Goal: Information Seeking & Learning: Compare options

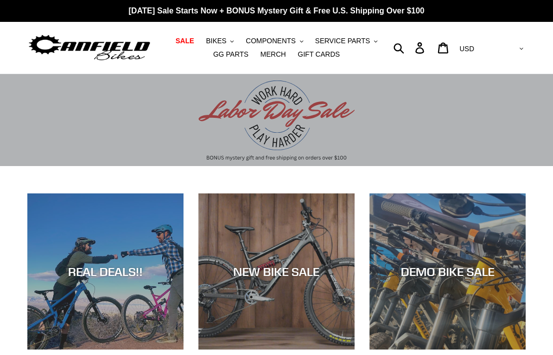
click at [309, 273] on div "NEW BIKE SALE" at bounding box center [277, 272] width 156 height 14
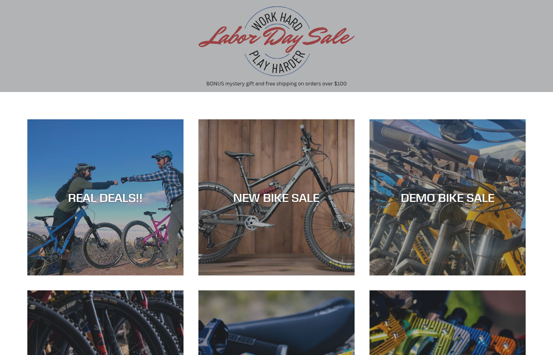
click at [304, 203] on div "NEW BIKE SALE" at bounding box center [277, 198] width 156 height 14
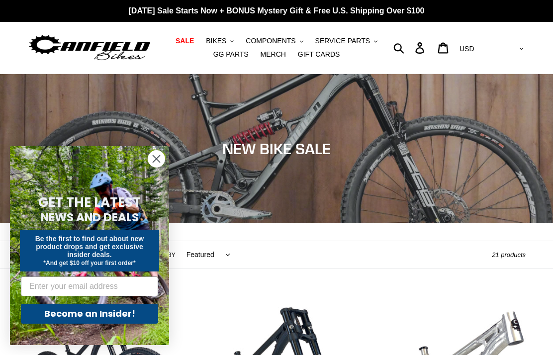
click at [160, 162] on icon "Close dialog" at bounding box center [156, 159] width 7 height 7
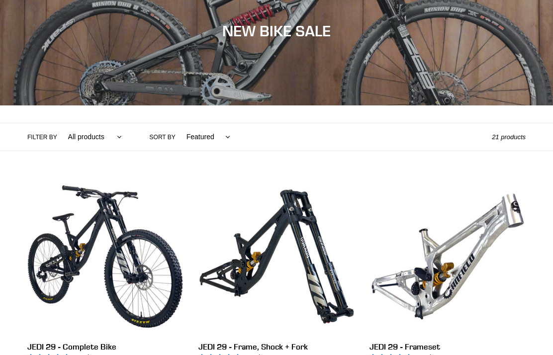
scroll to position [142, 0]
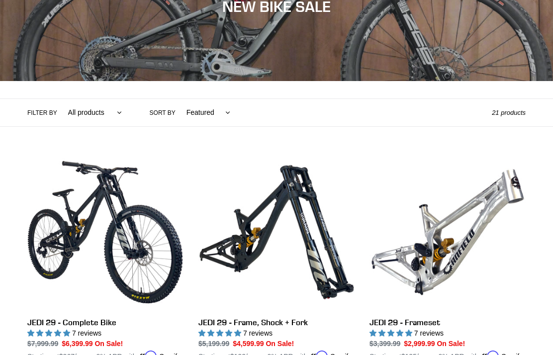
click at [102, 321] on link "JEDI 29 - Complete Bike" at bounding box center [105, 263] width 156 height 218
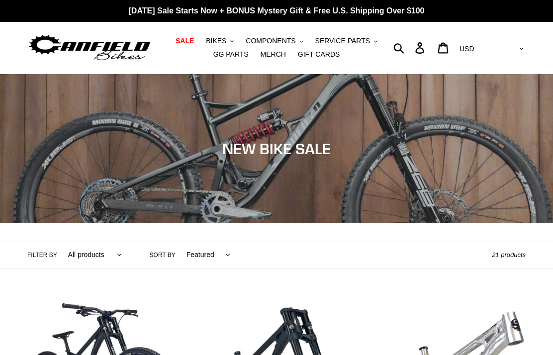
scroll to position [182, 0]
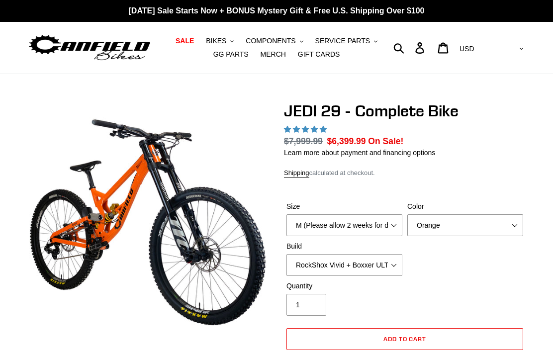
select select "highest-rating"
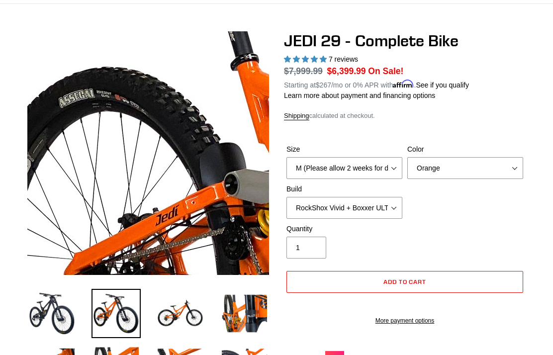
scroll to position [71, 0]
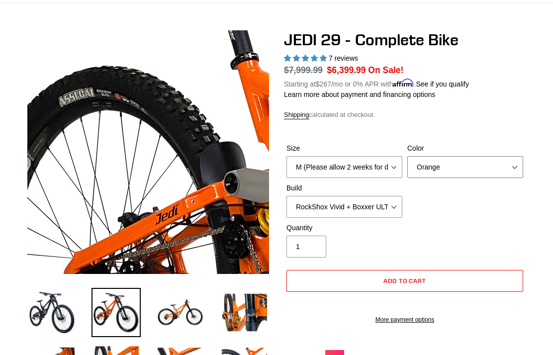
click at [512, 173] on select "Orange Stealth Black Raw" at bounding box center [466, 167] width 116 height 22
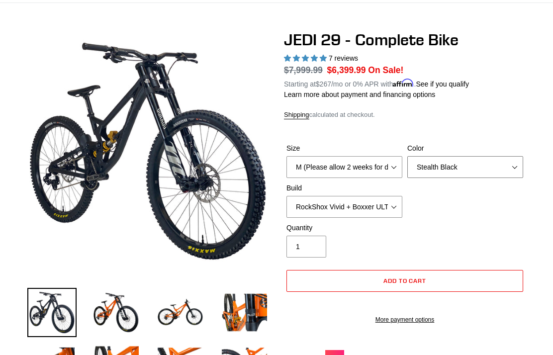
scroll to position [111, 0]
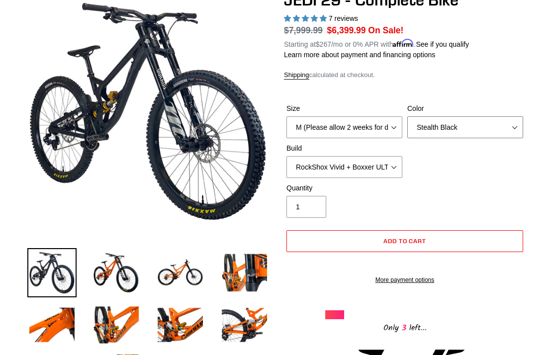
click at [519, 125] on select "Orange Stealth Black Raw" at bounding box center [466, 127] width 116 height 22
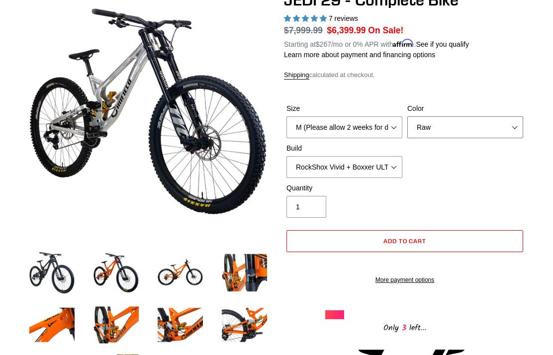
click at [514, 125] on select "Orange Stealth Black Raw" at bounding box center [466, 127] width 116 height 22
select select "Orange"
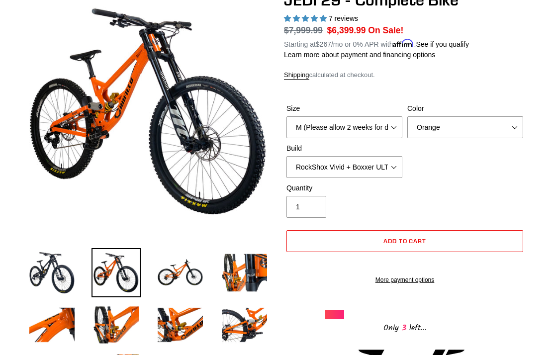
click at [394, 164] on select "RockShox Vivid + Boxxer ULT RC2 C3 200 + SRAM XO RockShox Vivid + Boxxer ULT RC…" at bounding box center [345, 167] width 116 height 22
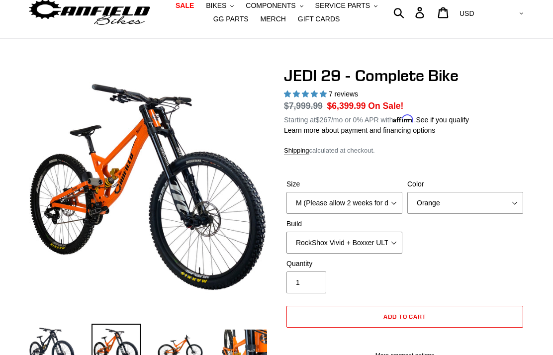
scroll to position [65, 0]
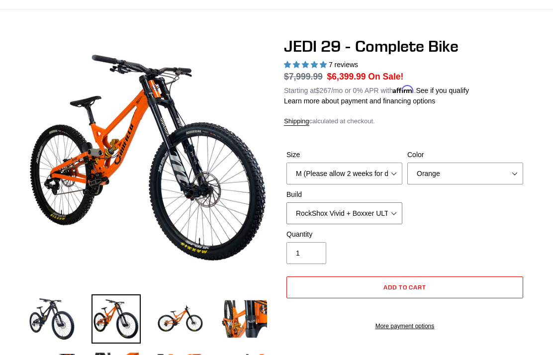
click at [397, 212] on select "RockShox Vivid + Boxxer ULT RC2 C3 200 + SRAM XO RockShox Vivid + Boxxer ULT RC…" at bounding box center [345, 214] width 116 height 22
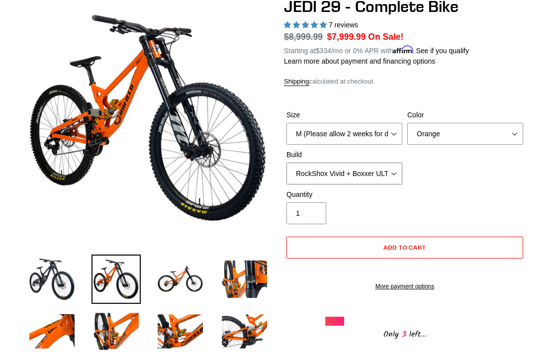
click at [398, 170] on select "RockShox Vivid + Boxxer ULT RC2 C3 200 + SRAM XO RockShox Vivid + Boxxer ULT RC…" at bounding box center [345, 174] width 116 height 22
select select "Fox DHX2 + Fox 40 Float Grip 2 203 + Shimano"
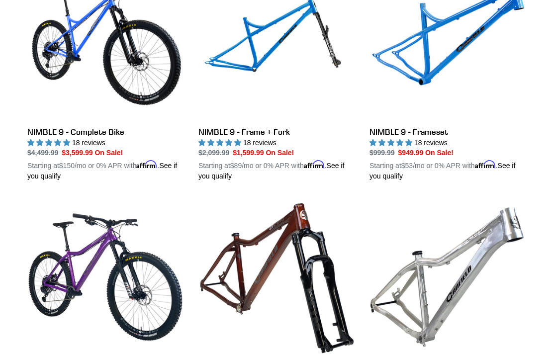
scroll to position [1509, 0]
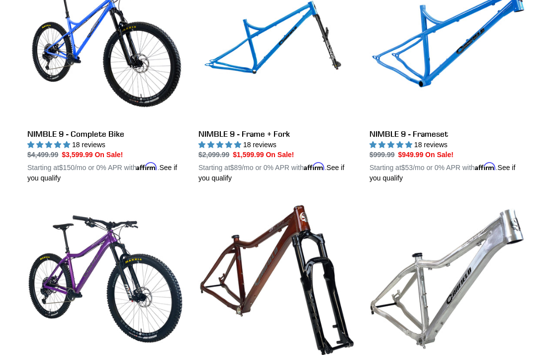
click at [91, 129] on link "NIMBLE 9 - Complete Bike" at bounding box center [105, 75] width 156 height 218
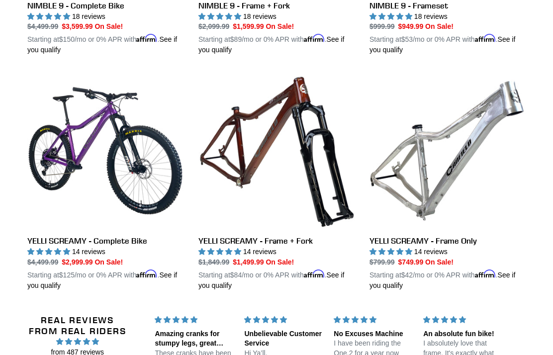
scroll to position [1637, 0]
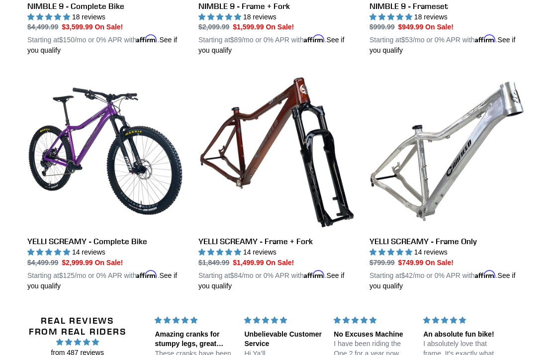
click at [124, 236] on link "YELLI SCREAMY - Complete Bike" at bounding box center [105, 182] width 156 height 218
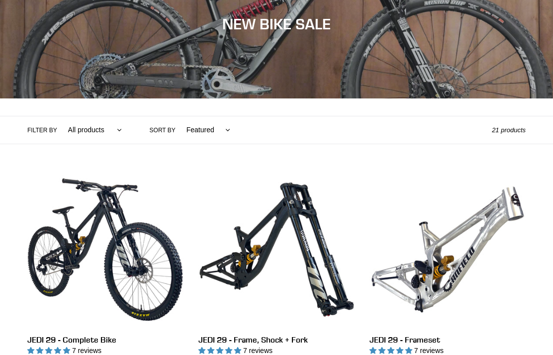
scroll to position [0, 0]
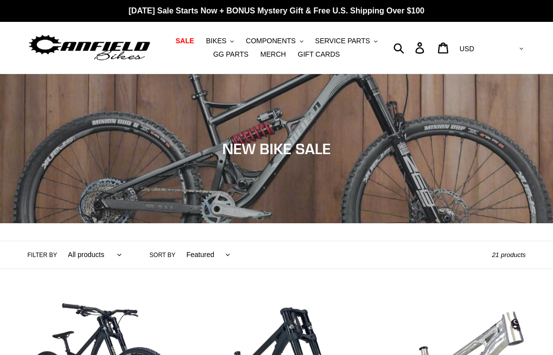
click at [234, 42] on icon "button" at bounding box center [231, 41] width 3 height 2
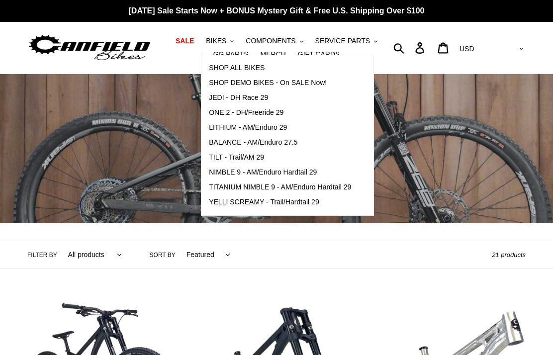
click at [318, 86] on span "SHOP DEMO BIKES - On SALE Now!" at bounding box center [268, 83] width 118 height 8
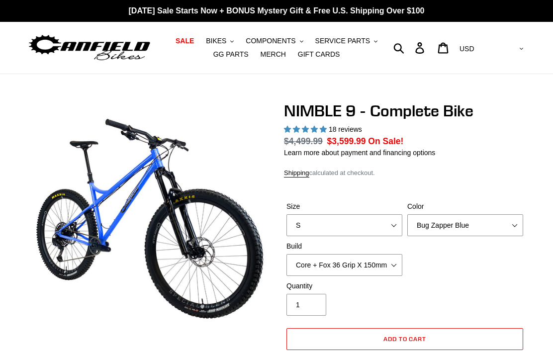
select select "highest-rating"
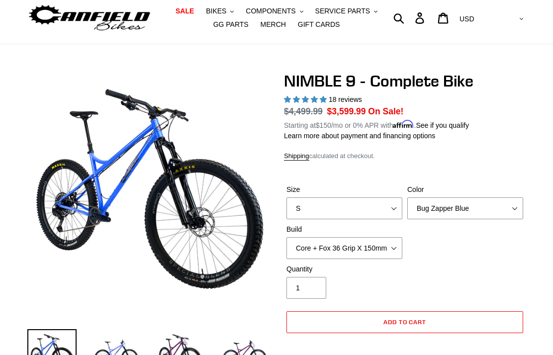
scroll to position [35, 0]
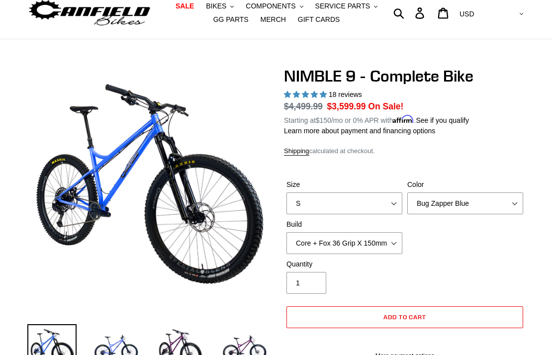
click at [394, 205] on select "S M L XL" at bounding box center [345, 204] width 116 height 22
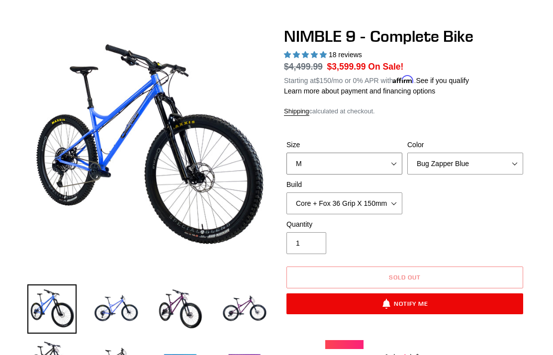
scroll to position [70, 0]
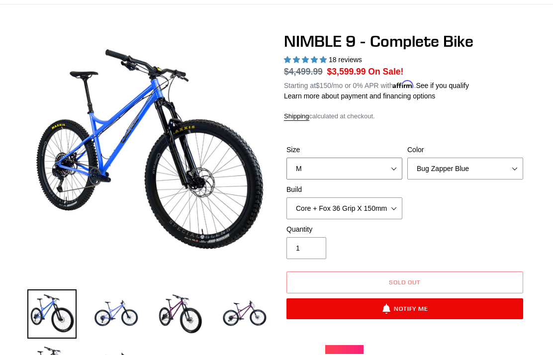
click at [393, 169] on select "S M L XL" at bounding box center [345, 169] width 116 height 22
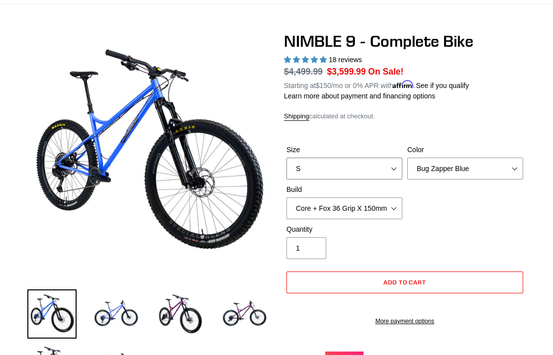
scroll to position [109, 0]
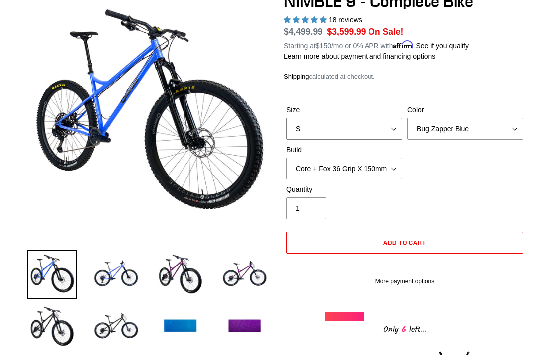
click at [394, 128] on select "S M L XL" at bounding box center [345, 129] width 116 height 22
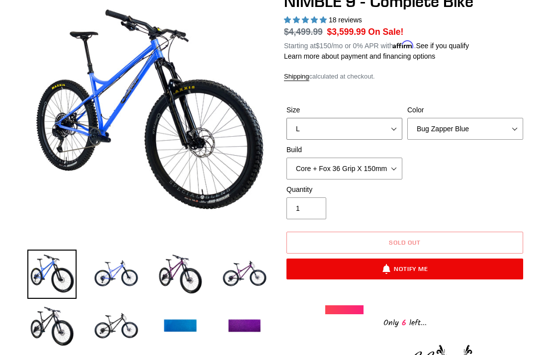
click at [393, 131] on select "S M L XL" at bounding box center [345, 129] width 116 height 22
click at [395, 131] on select "S M L XL" at bounding box center [345, 129] width 116 height 22
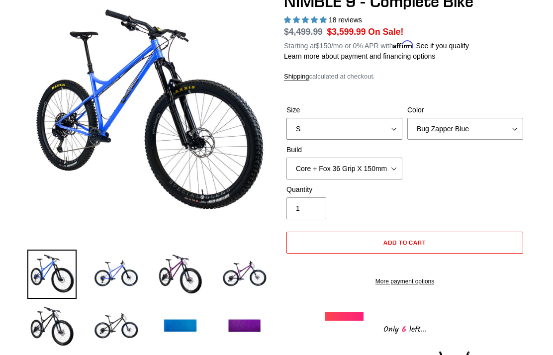
click at [391, 132] on select "S M L XL" at bounding box center [345, 129] width 116 height 22
select select "M"
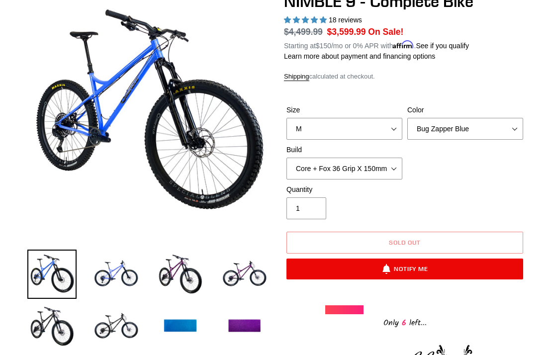
click at [506, 127] on select "Bug Zapper Blue Purple Haze - Sold Out Galaxy Black" at bounding box center [466, 129] width 116 height 22
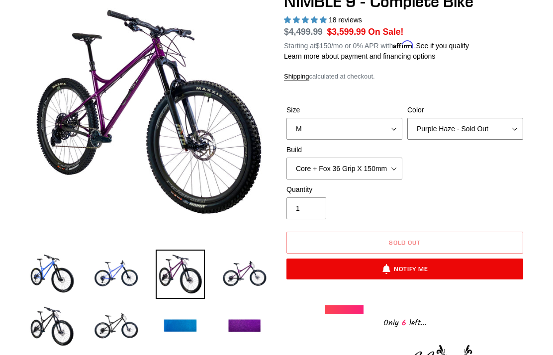
click at [514, 127] on select "Bug Zapper Blue Purple Haze - Sold Out Galaxy Black" at bounding box center [466, 129] width 116 height 22
select select "Galaxy Black"
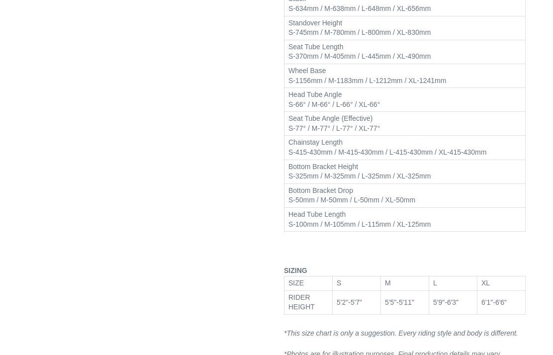
scroll to position [1318, 0]
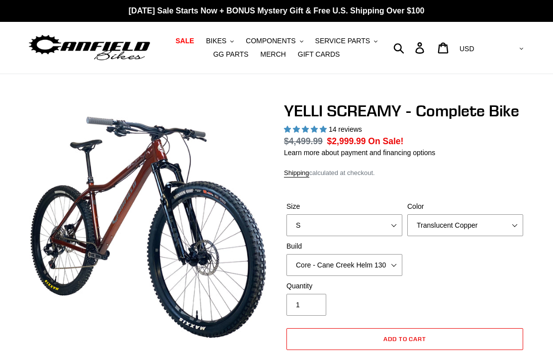
select select "highest-rating"
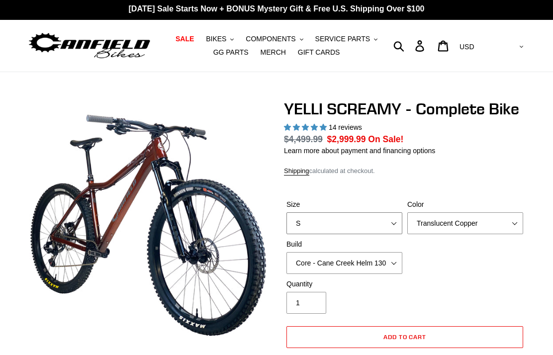
click at [395, 221] on select "S M L XL" at bounding box center [345, 223] width 116 height 22
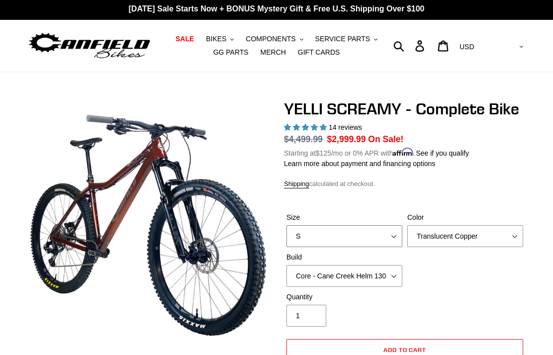
select select "M"
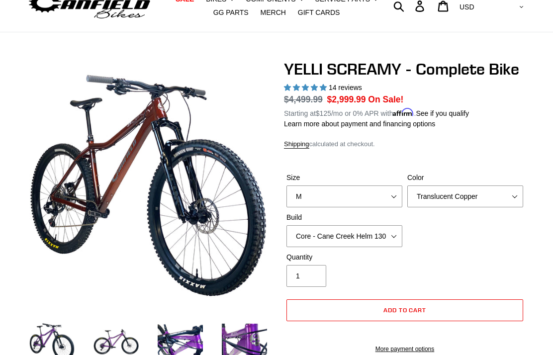
click at [507, 199] on select "Translucent Copper Purple Haze Raw" at bounding box center [466, 197] width 116 height 22
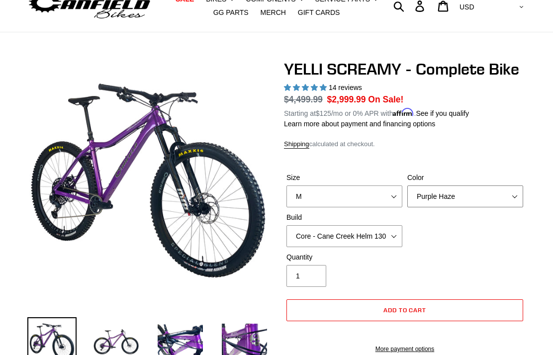
click at [512, 195] on select "Translucent Copper Purple Haze Raw" at bounding box center [466, 197] width 116 height 22
select select "Raw"
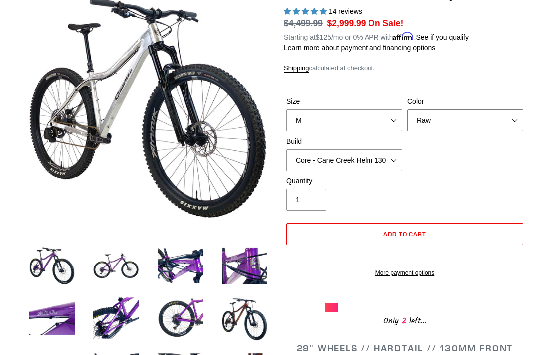
scroll to position [116, 0]
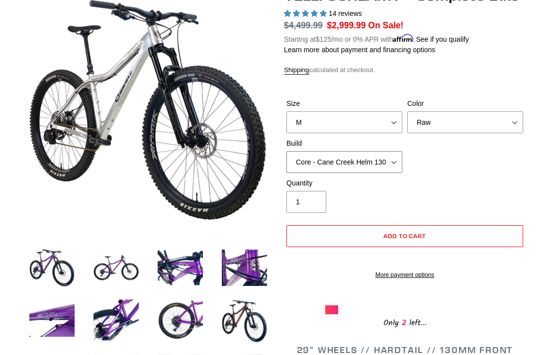
click at [395, 157] on select "Core - Cane Creek Helm 130 Pro - Cane Creek Helm 130 Core - Fox 34 SL Factory G…" at bounding box center [345, 162] width 116 height 22
click at [395, 162] on select "Core - Cane Creek Helm 130 Pro - Cane Creek Helm 130 Core - Fox 34 SL Factory G…" at bounding box center [345, 162] width 116 height 22
click at [393, 164] on select "Core - Cane Creek Helm 130 Pro - Cane Creek Helm 130 Core - Fox 34 SL Factory G…" at bounding box center [345, 162] width 116 height 22
click at [399, 161] on select "Core - Cane Creek Helm 130 Pro - Cane Creek Helm 130 Core - Fox 34 SL Factory G…" at bounding box center [345, 162] width 116 height 22
click at [393, 165] on select "Core - Cane Creek Helm 130 Pro - Cane Creek Helm 130 Core - Fox 34 SL Factory G…" at bounding box center [345, 162] width 116 height 22
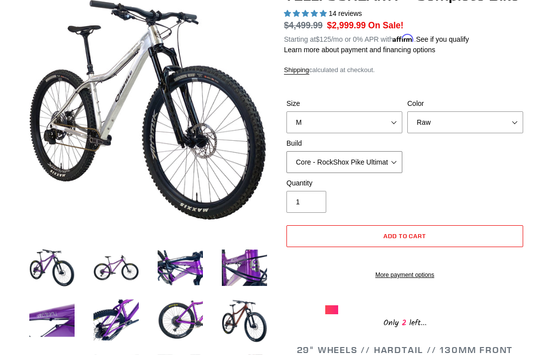
click at [393, 161] on select "Core - Cane Creek Helm 130 Pro - Cane Creek Helm 130 Core - Fox 34 SL Factory G…" at bounding box center [345, 162] width 116 height 22
click at [399, 162] on select "Core - Cane Creek Helm 130 Pro - Cane Creek Helm 130 Core - Fox 34 SL Factory G…" at bounding box center [345, 162] width 116 height 22
click at [399, 161] on select "Core - Cane Creek Helm 130 Pro - Cane Creek Helm 130 Core - Fox 34 SL Factory G…" at bounding box center [345, 162] width 116 height 22
select select "Pro - RockShox Pike Ultimate 130"
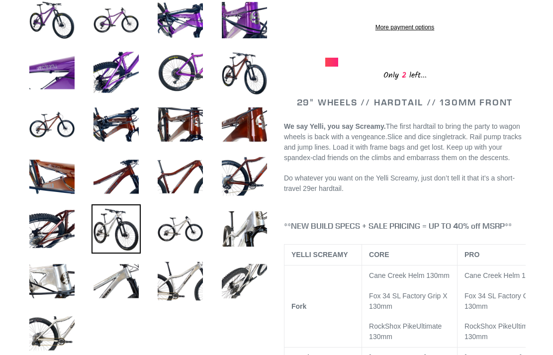
scroll to position [364, 0]
click at [66, 278] on img at bounding box center [51, 281] width 49 height 49
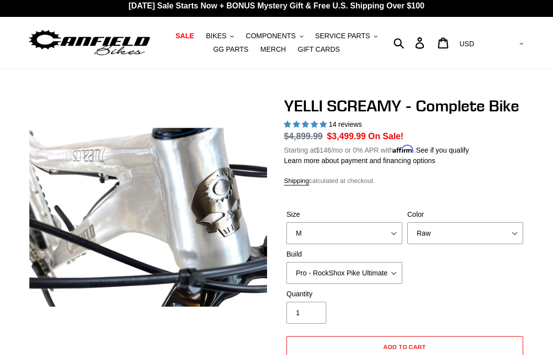
scroll to position [0, 0]
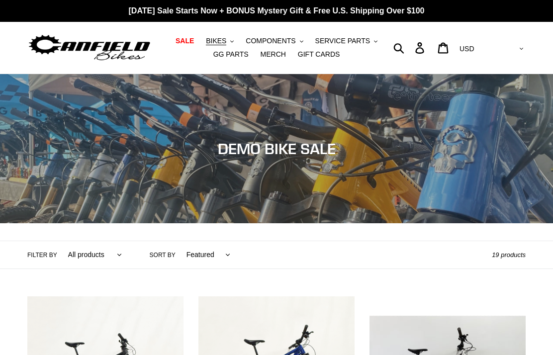
click at [234, 42] on icon "button" at bounding box center [231, 41] width 3 height 2
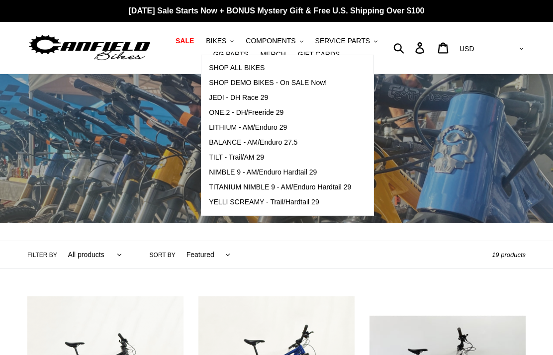
click at [311, 203] on span "YELLI SCREAMY - Trail/Hardtail 29" at bounding box center [264, 202] width 110 height 8
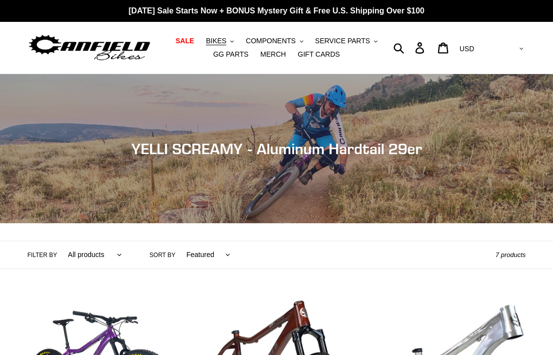
click at [299, 45] on button "COMPONENTS .cls-1{fill:#231f20}" at bounding box center [274, 40] width 67 height 13
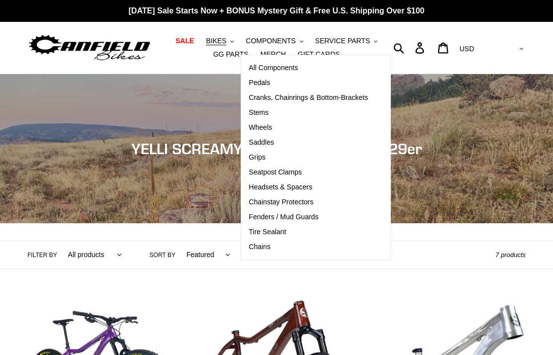
click at [270, 83] on span "Pedals" at bounding box center [259, 83] width 21 height 8
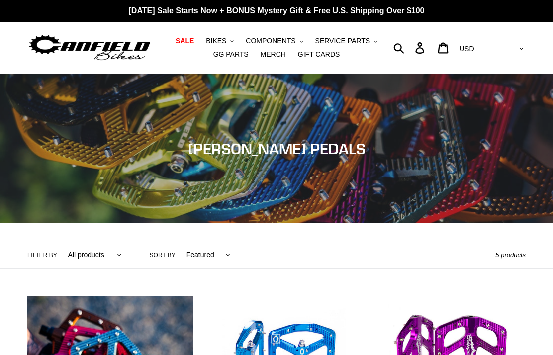
click at [302, 43] on icon ".cls-1{fill:#231f20}" at bounding box center [301, 41] width 3 height 3
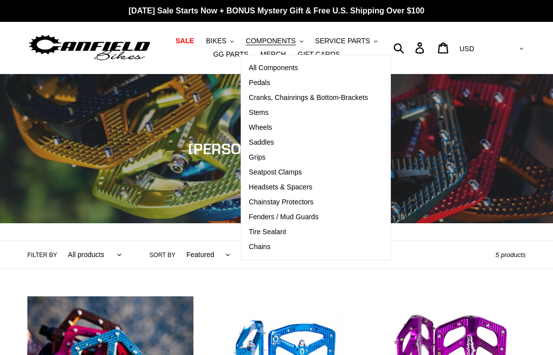
click at [367, 100] on span "Cranks, Chainrings & Bottom-Brackets" at bounding box center [308, 98] width 119 height 8
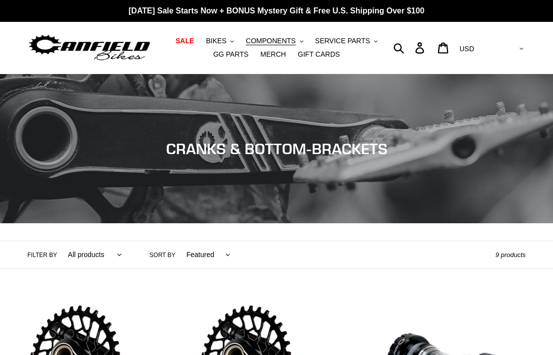
click at [304, 43] on button "COMPONENTS .cls-1{fill:#231f20}" at bounding box center [274, 40] width 67 height 13
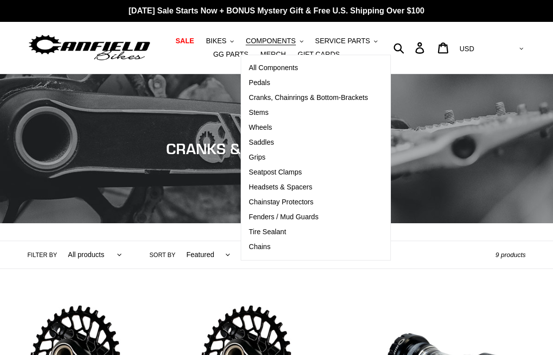
click at [271, 112] on link "Stems" at bounding box center [308, 113] width 134 height 15
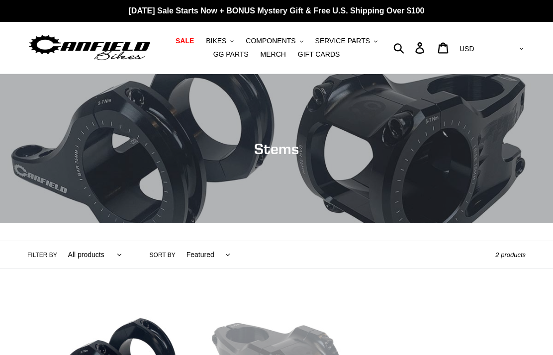
click at [302, 44] on button "COMPONENTS .cls-1{fill:#231f20}" at bounding box center [274, 40] width 67 height 13
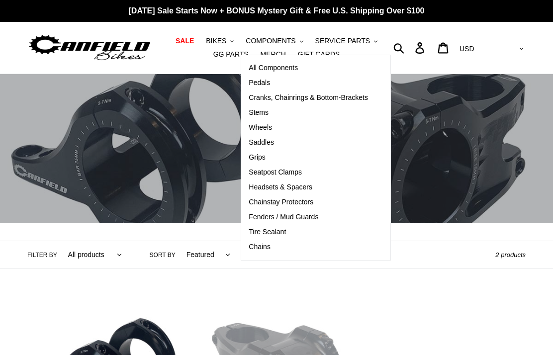
click at [275, 129] on link "Wheels" at bounding box center [308, 127] width 134 height 15
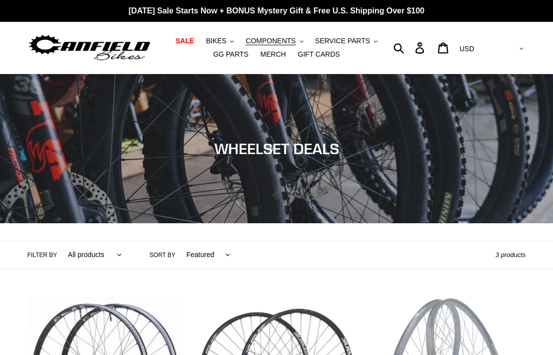
click at [303, 41] on icon "button" at bounding box center [301, 41] width 3 height 2
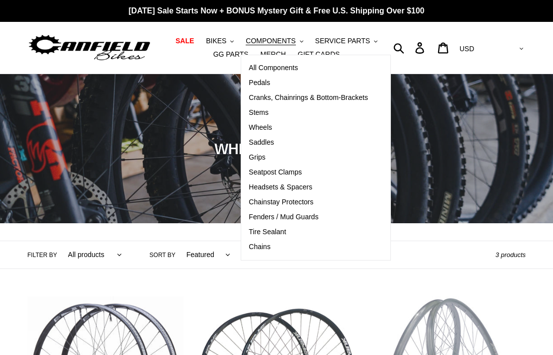
click at [274, 139] on span "Saddles" at bounding box center [261, 142] width 25 height 8
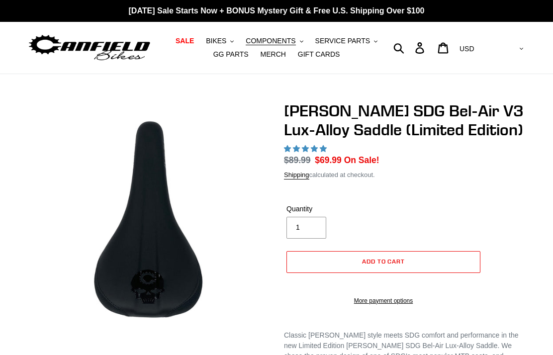
select select "highest-rating"
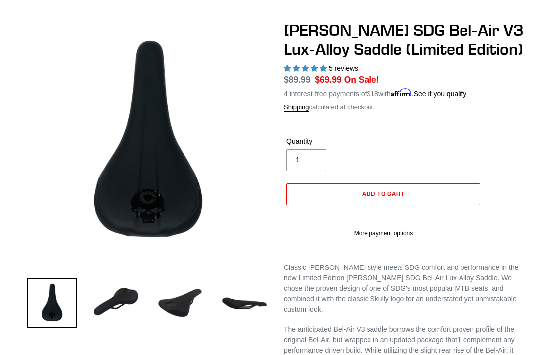
scroll to position [83, 0]
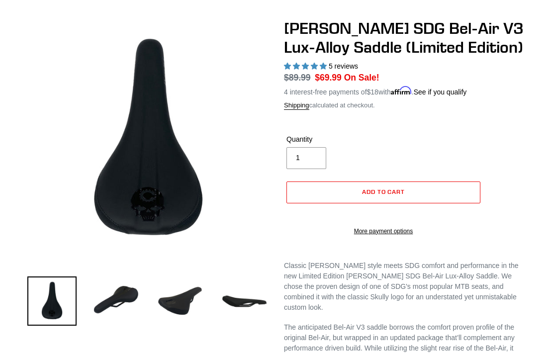
click at [125, 297] on img at bounding box center [116, 301] width 49 height 49
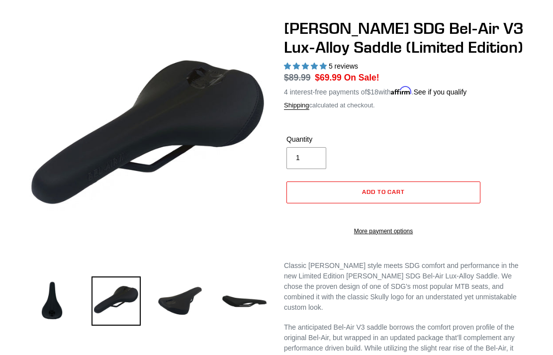
click at [195, 301] on img at bounding box center [180, 301] width 49 height 49
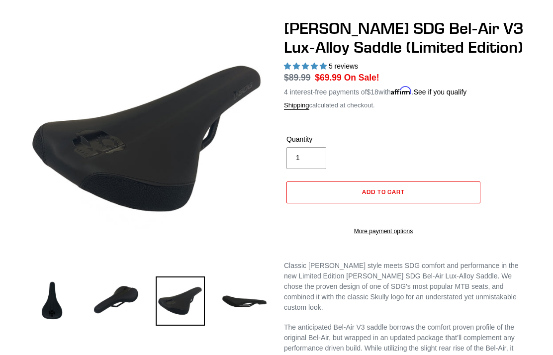
click at [258, 305] on img at bounding box center [244, 301] width 49 height 49
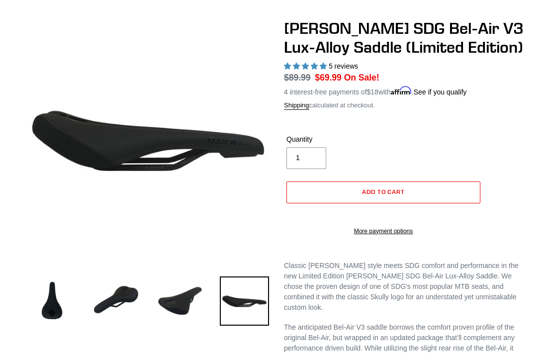
click at [61, 310] on img at bounding box center [51, 301] width 49 height 49
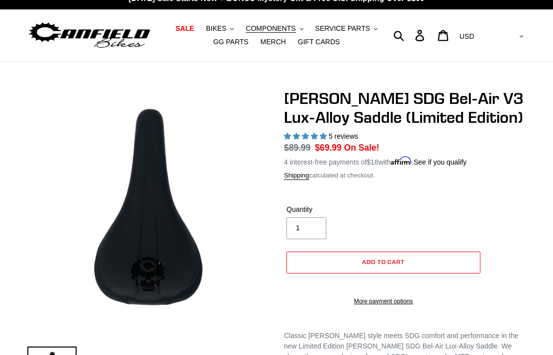
scroll to position [0, 0]
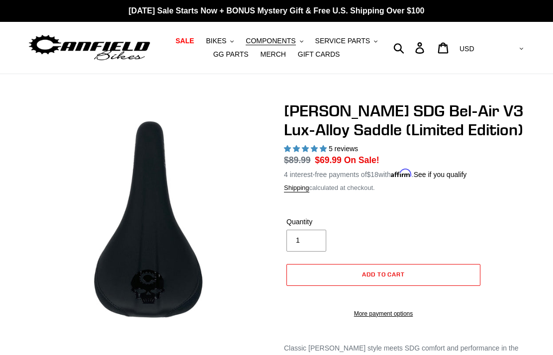
click at [304, 40] on button "COMPONENTS .cls-1{fill:#231f20}" at bounding box center [274, 40] width 67 height 13
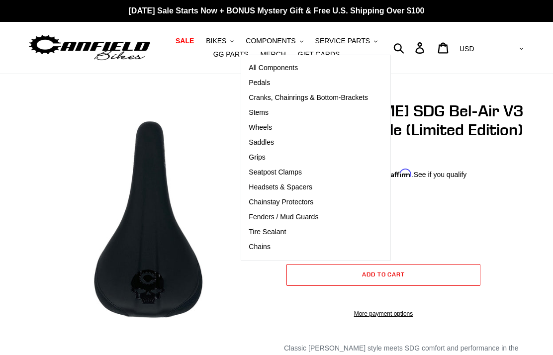
click at [265, 156] on span "Grips" at bounding box center [257, 157] width 16 height 8
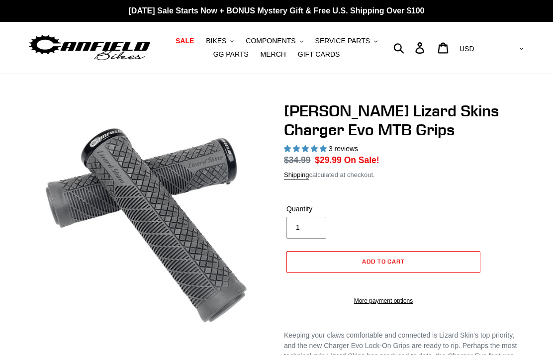
select select "highest-rating"
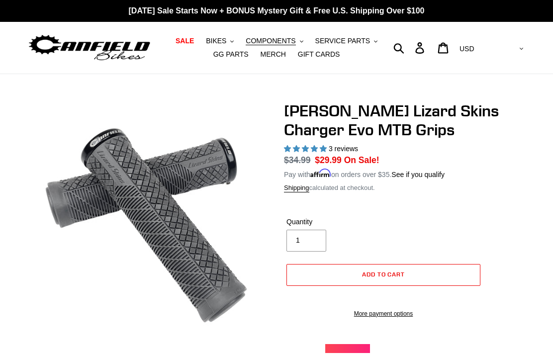
click at [304, 43] on button "COMPONENTS .cls-1{fill:#231f20}" at bounding box center [274, 40] width 67 height 13
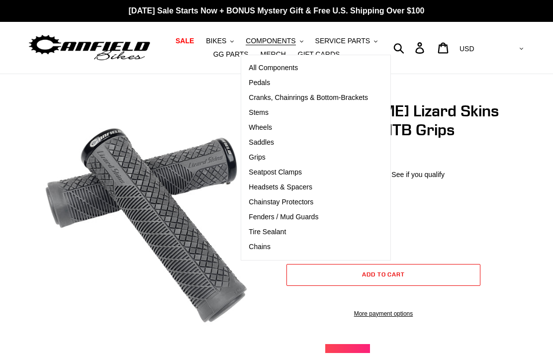
click at [299, 172] on span "Seatpost Clamps" at bounding box center [275, 172] width 53 height 8
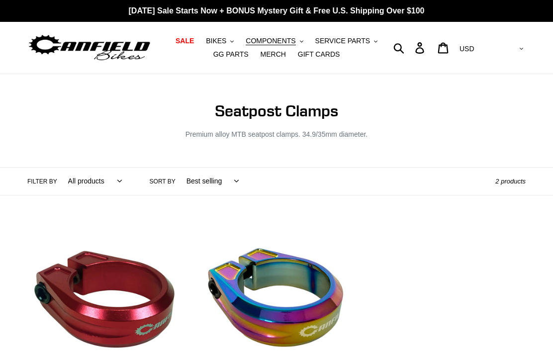
click at [304, 41] on button "COMPONENTS .cls-1{fill:#231f20}" at bounding box center [274, 40] width 67 height 13
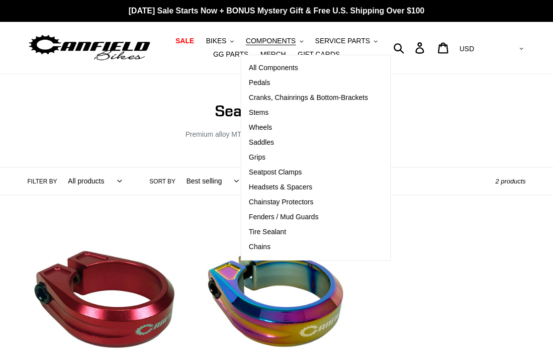
click at [313, 203] on span "Chainstay Protectors" at bounding box center [281, 202] width 65 height 8
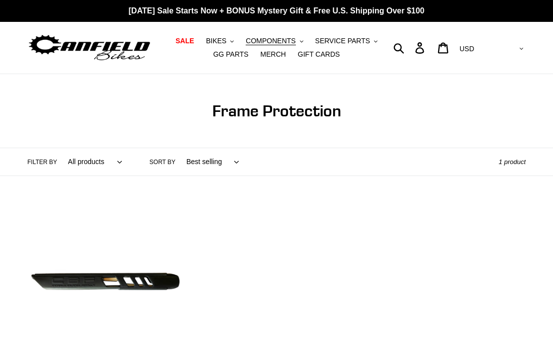
click at [305, 43] on button "COMPONENTS .cls-1{fill:#231f20}" at bounding box center [274, 40] width 67 height 13
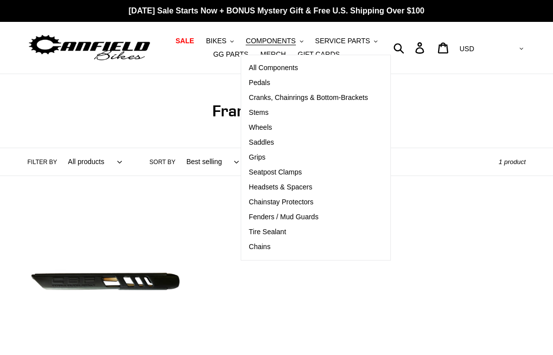
click at [286, 230] on span "Tire Sealant" at bounding box center [267, 232] width 37 height 8
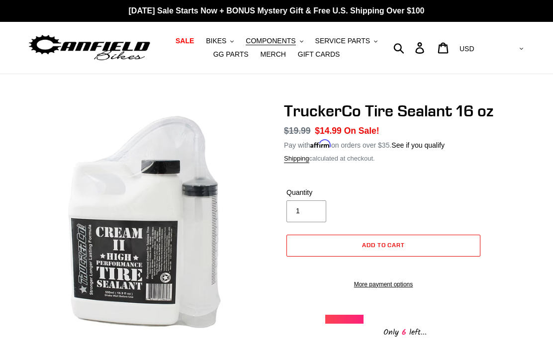
click at [302, 40] on icon ".cls-1{fill:#231f20}" at bounding box center [301, 41] width 3 height 3
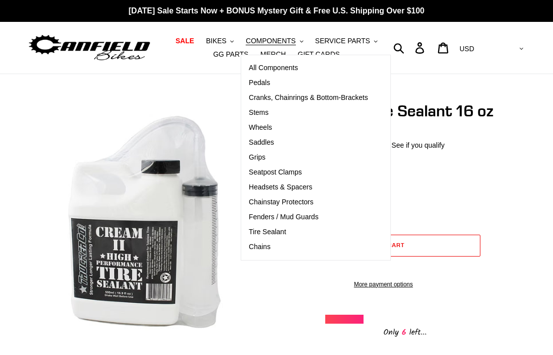
click at [273, 249] on link "Chains" at bounding box center [308, 247] width 134 height 15
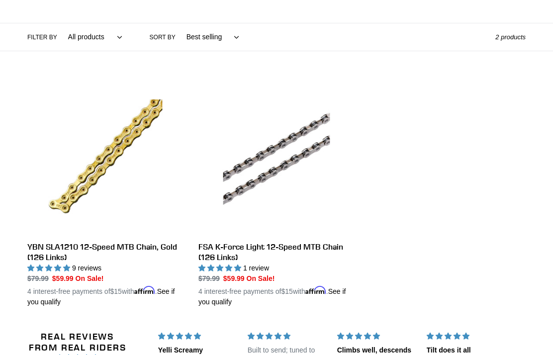
scroll to position [165, 0]
